Goal: Task Accomplishment & Management: Manage account settings

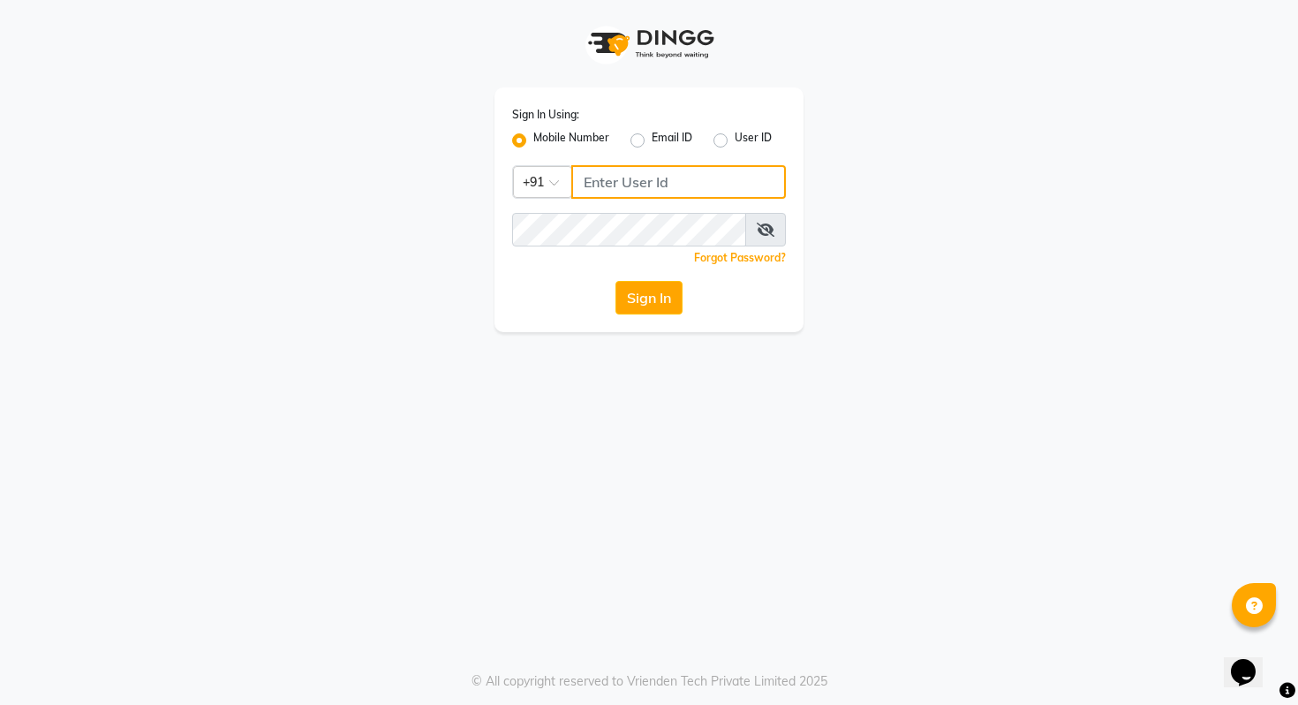
click at [607, 184] on input "Username" at bounding box center [678, 182] width 215 height 34
click at [626, 186] on input "9090909099" at bounding box center [678, 182] width 215 height 34
type input "9090909099"
click at [541, 295] on div "Sign In" at bounding box center [649, 298] width 274 height 34
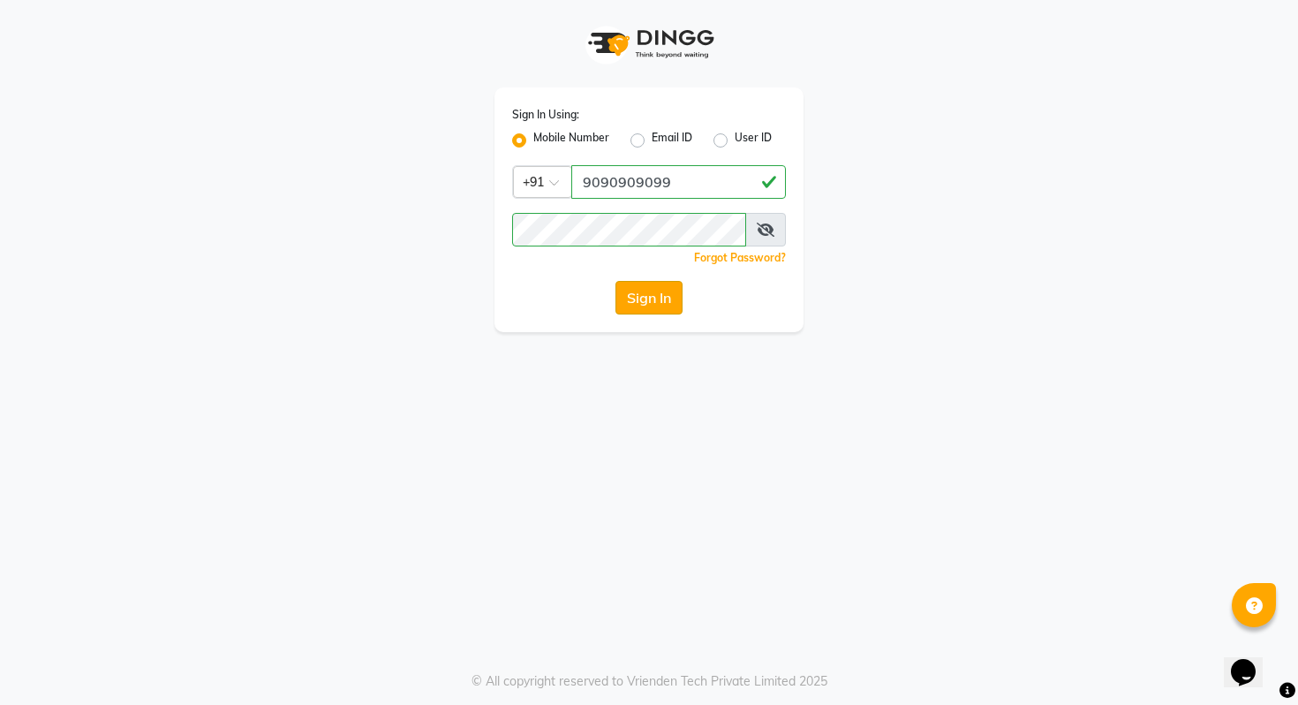
click at [615, 300] on div "Sign In" at bounding box center [649, 298] width 274 height 34
click at [638, 300] on button "Sign In" at bounding box center [649, 298] width 67 height 34
